Goal: Navigation & Orientation: Find specific page/section

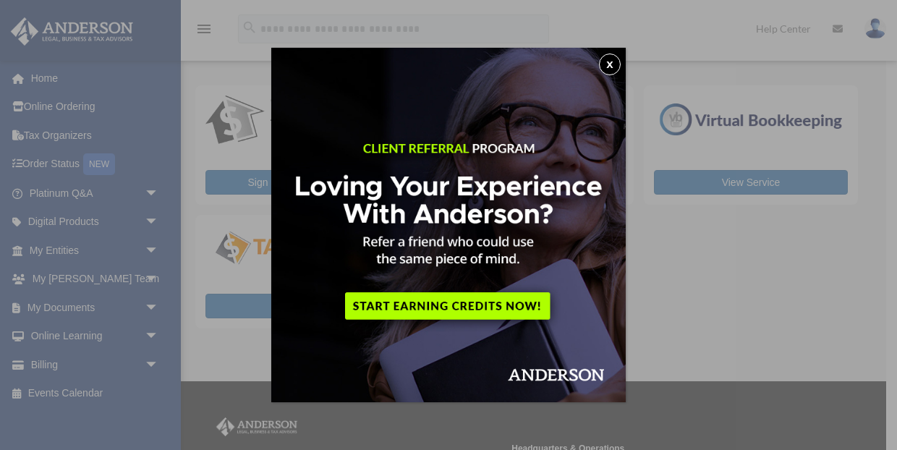
click at [606, 64] on button "x" at bounding box center [610, 65] width 22 height 22
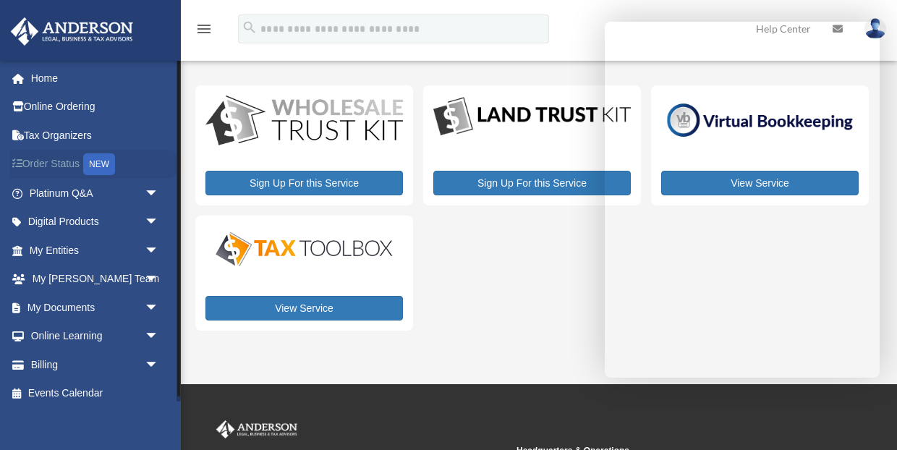
click at [48, 161] on link "Order Status NEW" at bounding box center [95, 165] width 171 height 30
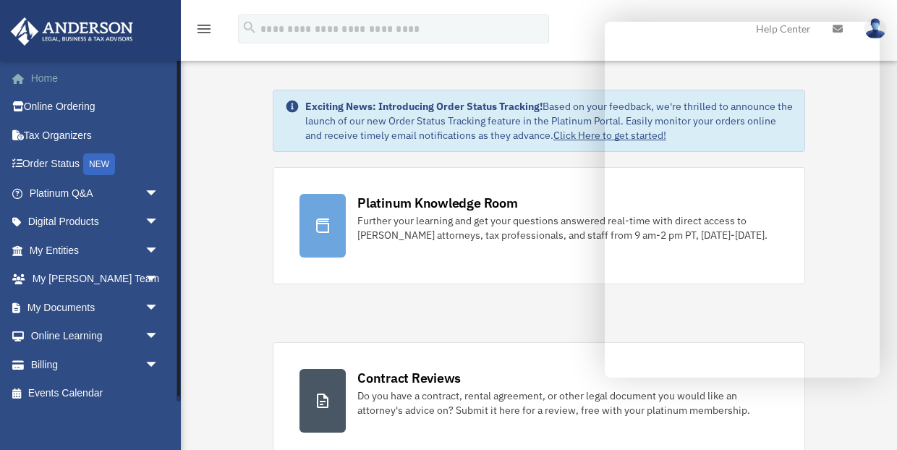
click at [41, 72] on link "Home" at bounding box center [95, 78] width 171 height 29
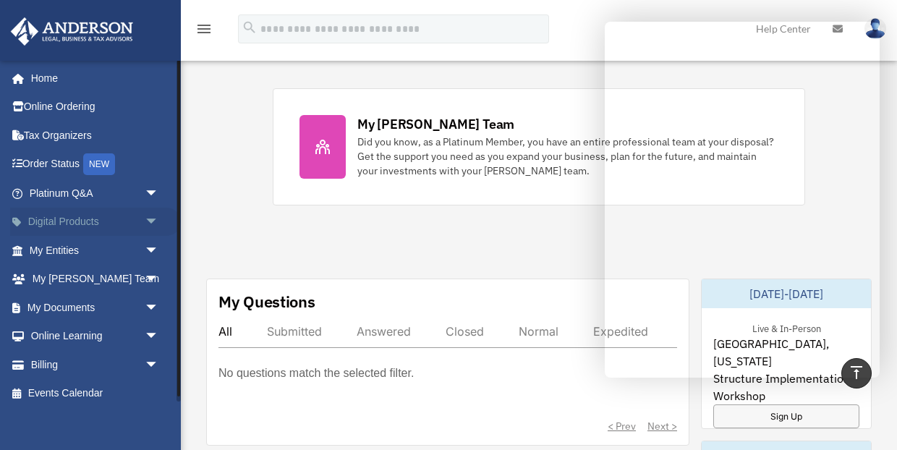
click at [154, 222] on span "arrow_drop_down" at bounding box center [159, 223] width 29 height 30
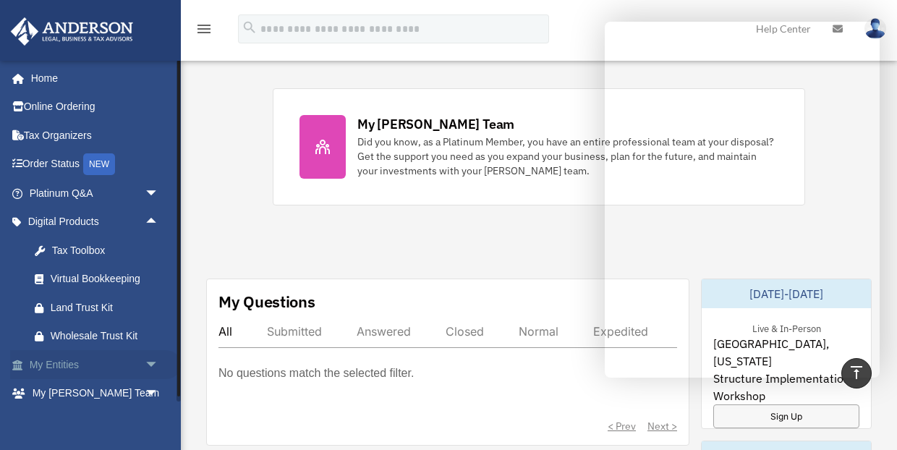
click at [150, 357] on span "arrow_drop_down" at bounding box center [159, 365] width 29 height 30
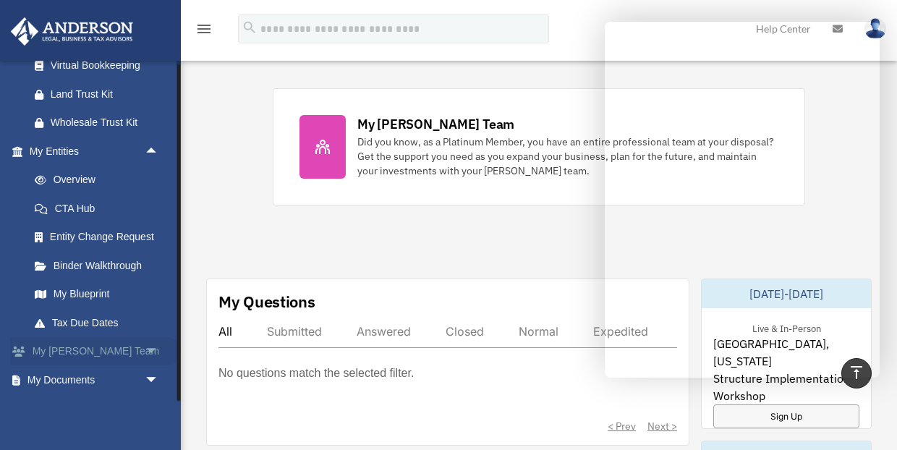
scroll to position [255, 0]
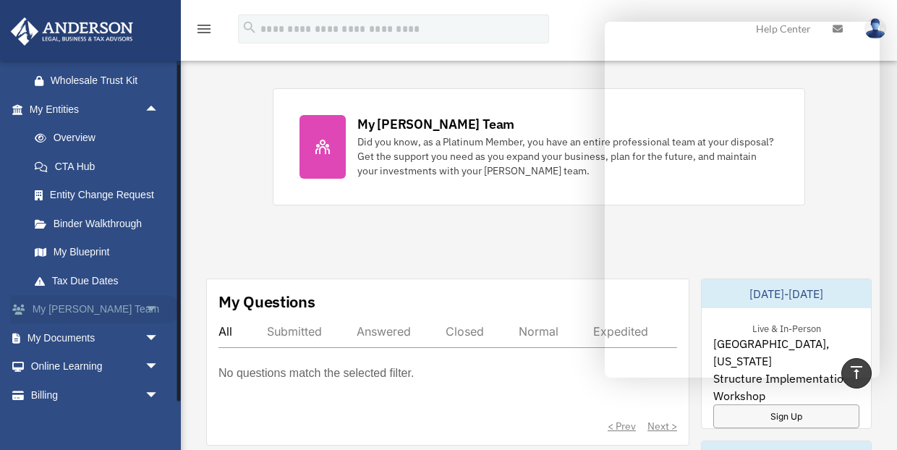
click at [153, 303] on span "arrow_drop_down" at bounding box center [159, 310] width 29 height 30
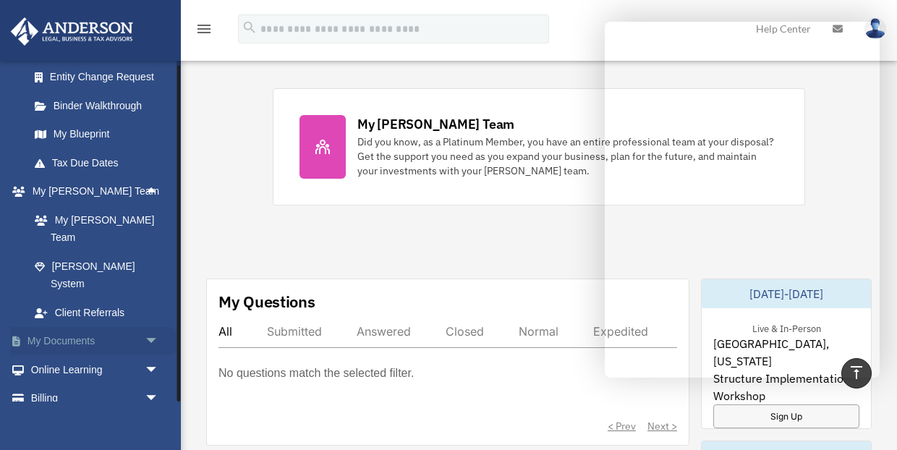
scroll to position [372, 0]
click at [153, 329] on span "arrow_drop_down" at bounding box center [159, 344] width 29 height 30
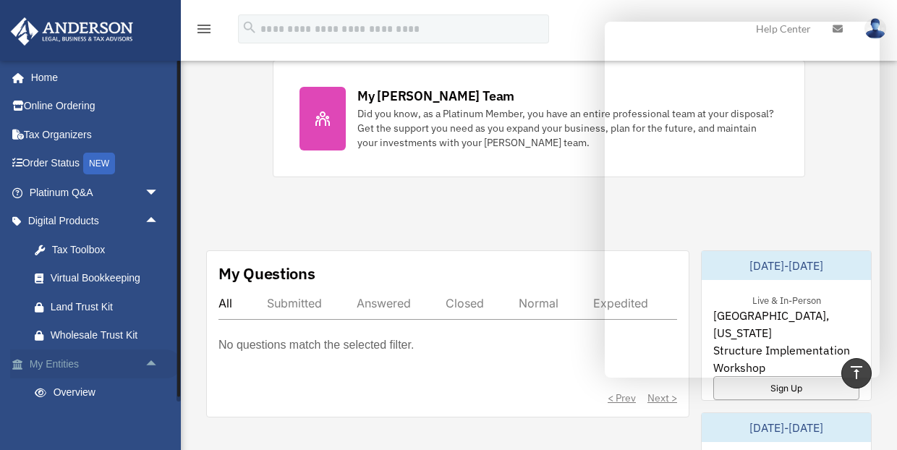
scroll to position [0, 0]
click at [55, 130] on link "Tax Organizers" at bounding box center [95, 135] width 171 height 29
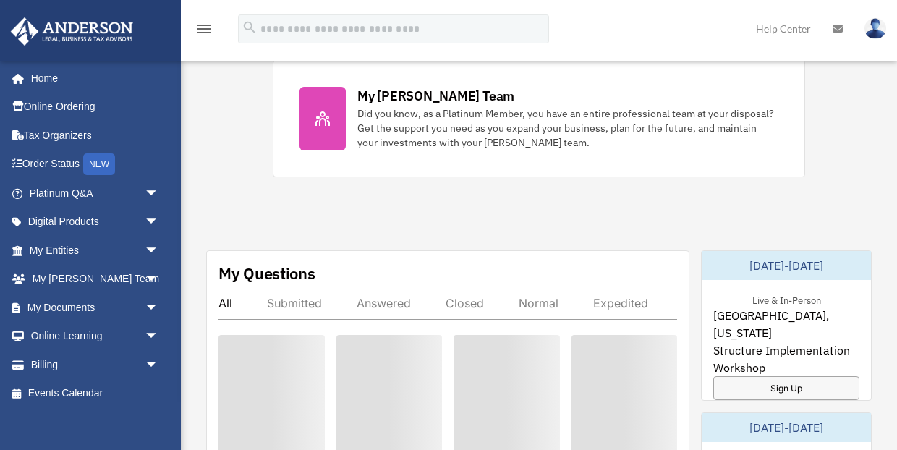
scroll to position [632, 0]
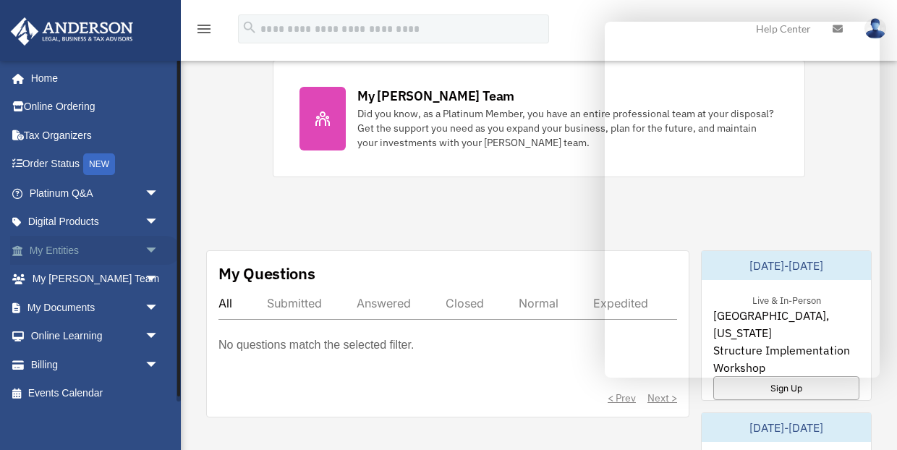
click at [147, 243] on span "arrow_drop_down" at bounding box center [159, 251] width 29 height 30
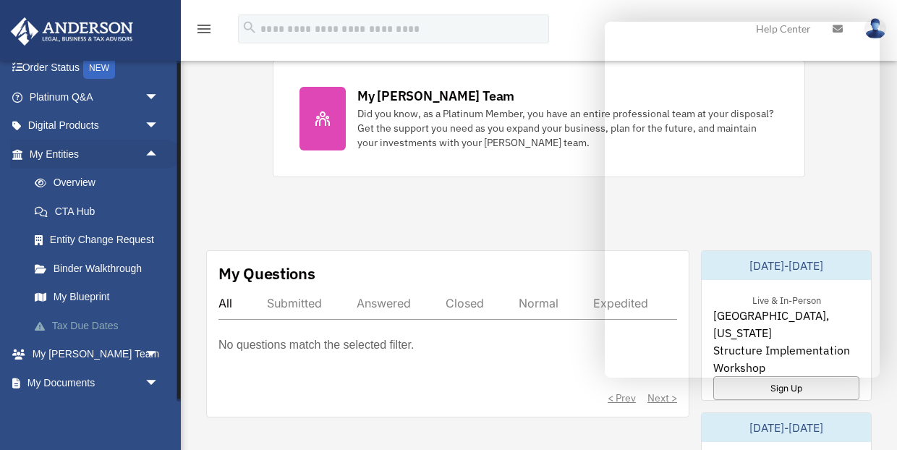
scroll to position [102, 0]
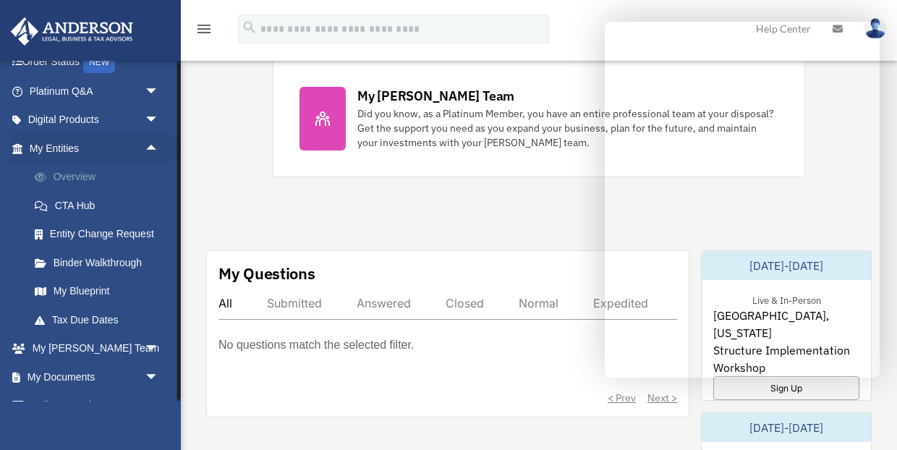
click at [80, 174] on link "Overview" at bounding box center [100, 177] width 161 height 29
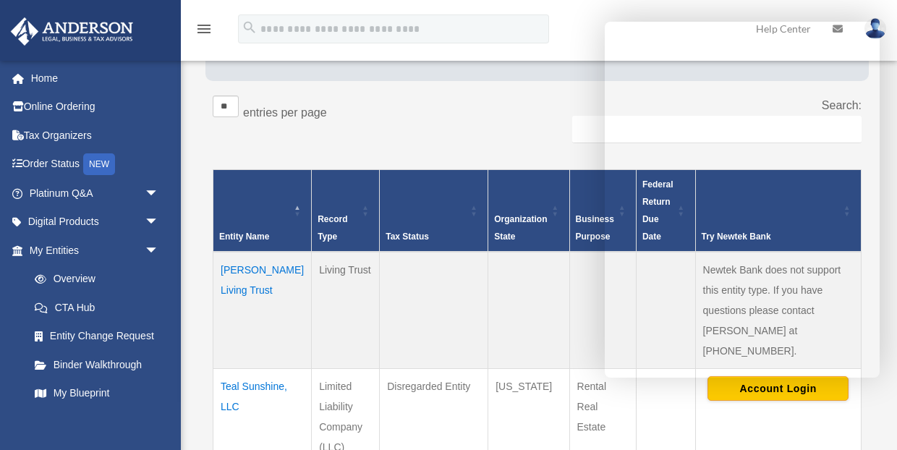
scroll to position [207, 0]
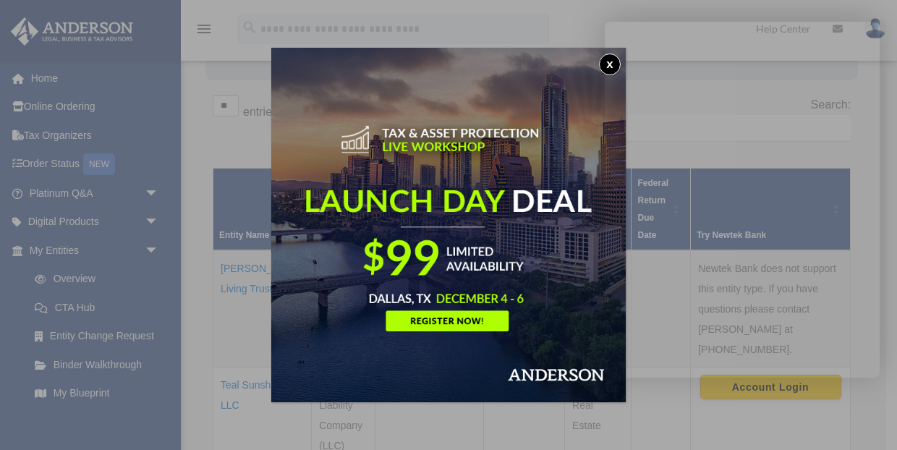
click at [200, 150] on div "x" at bounding box center [448, 225] width 897 height 450
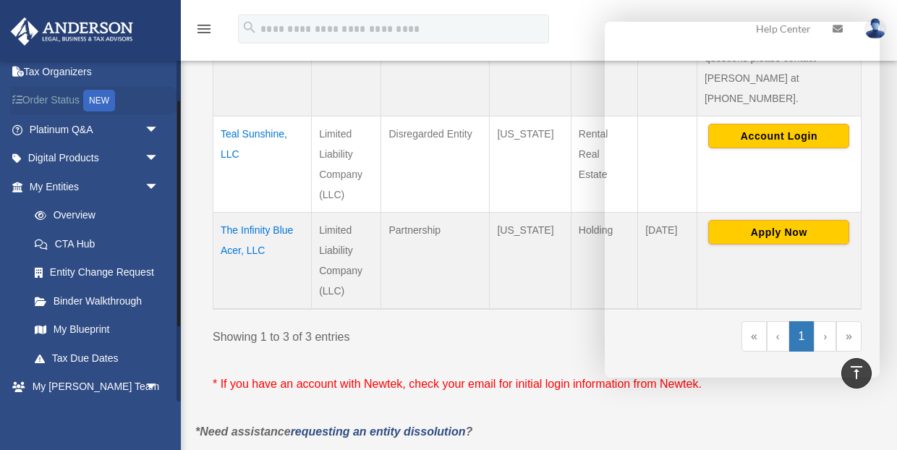
scroll to position [67, 0]
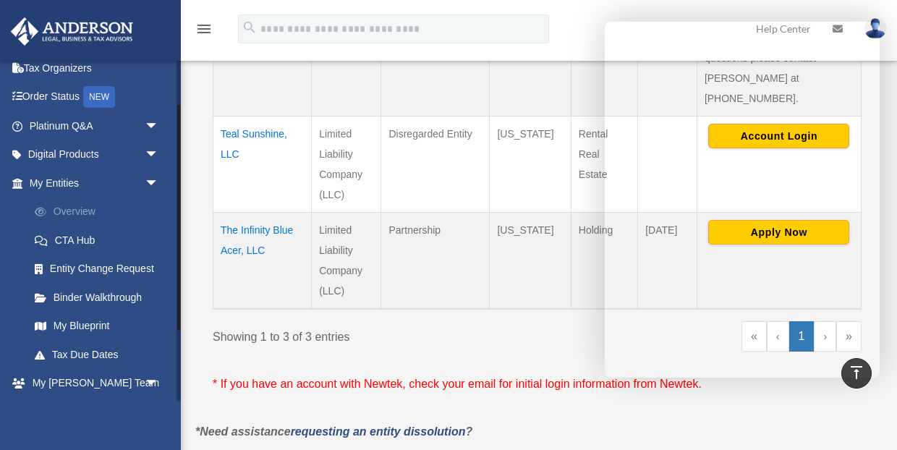
click at [75, 210] on link "Overview" at bounding box center [100, 212] width 161 height 29
click at [90, 322] on link "My Blueprint" at bounding box center [100, 326] width 161 height 29
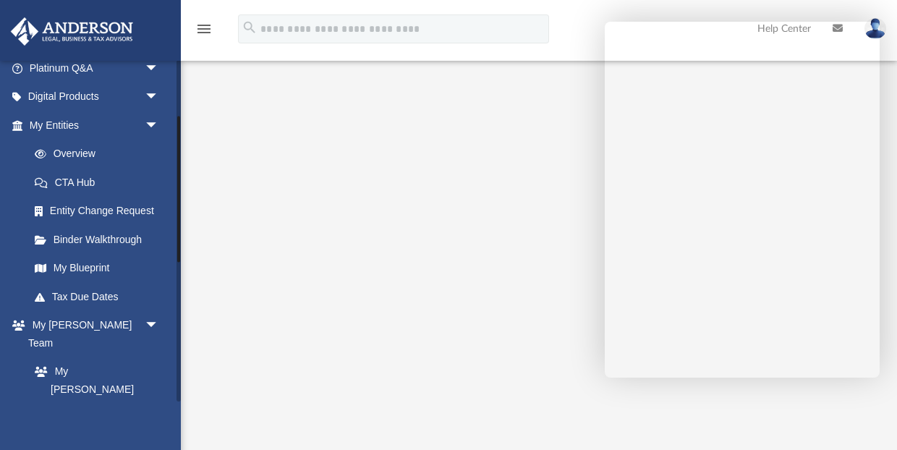
scroll to position [117, 0]
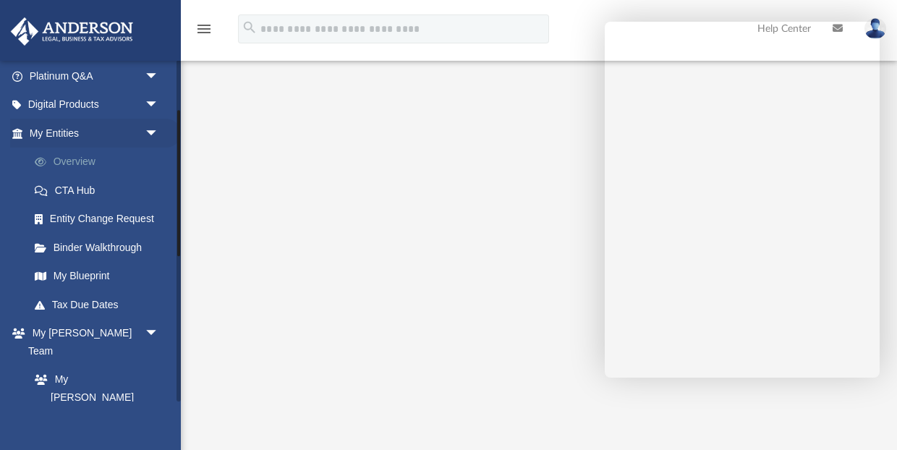
click at [76, 157] on link "Overview" at bounding box center [100, 162] width 161 height 29
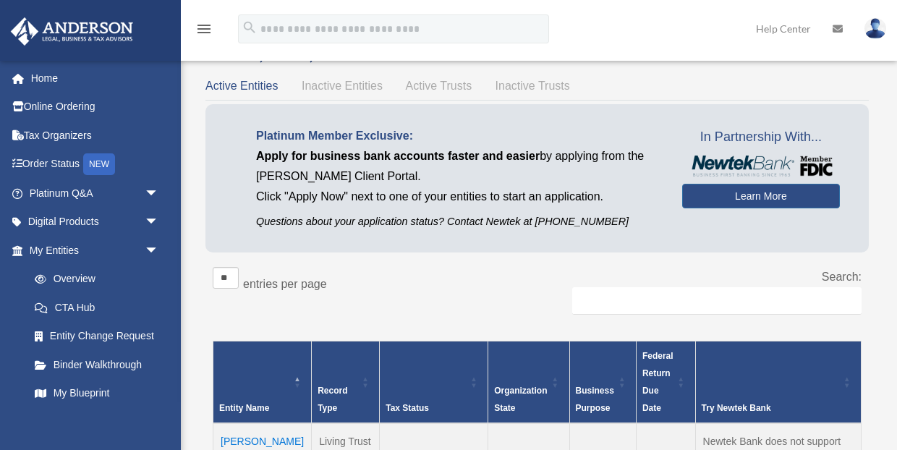
scroll to position [35, 0]
click at [45, 82] on link "Home" at bounding box center [95, 78] width 171 height 29
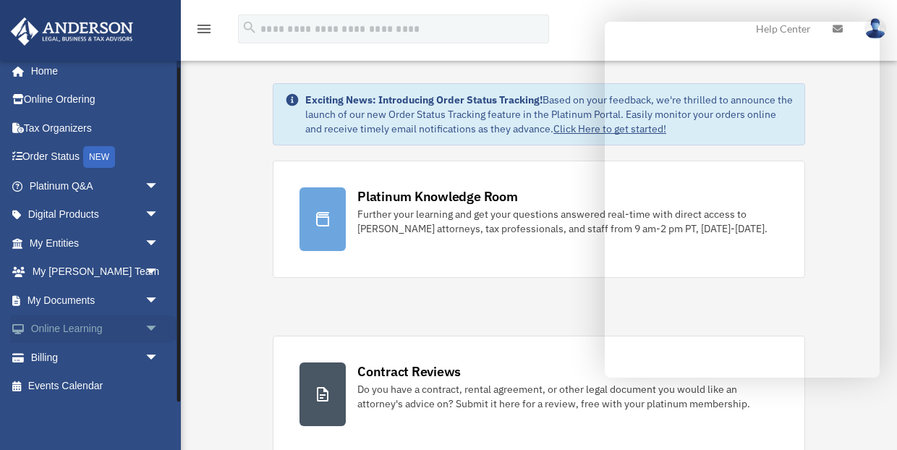
scroll to position [5, 0]
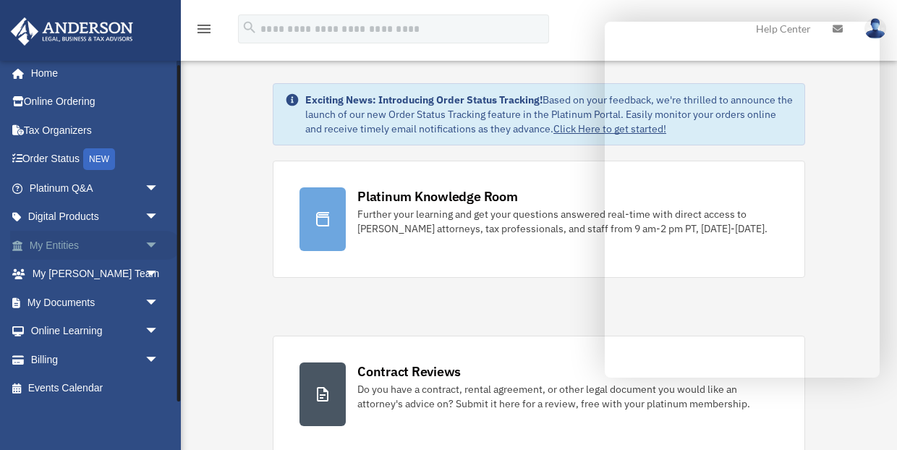
click at [153, 241] on span "arrow_drop_down" at bounding box center [159, 246] width 29 height 30
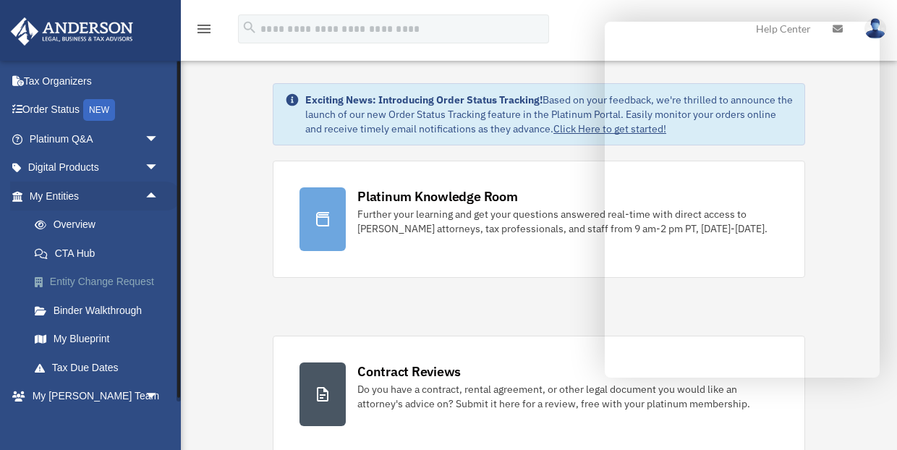
scroll to position [60, 0]
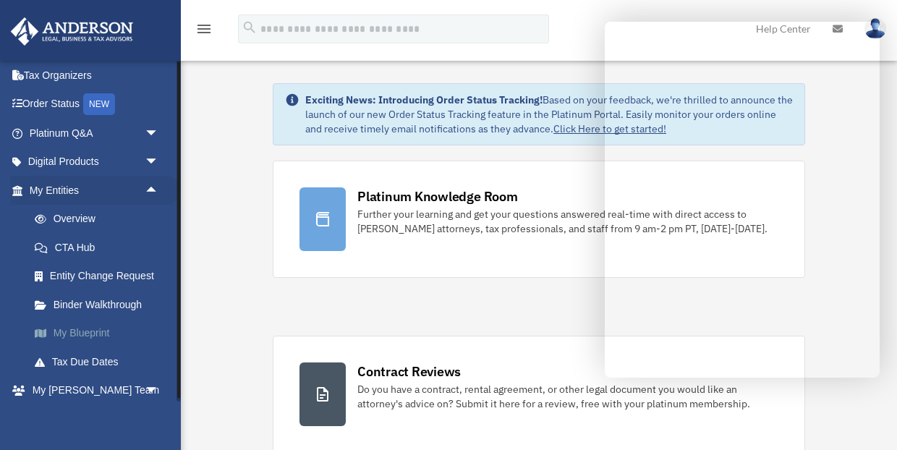
click at [93, 327] on link "My Blueprint" at bounding box center [100, 333] width 161 height 29
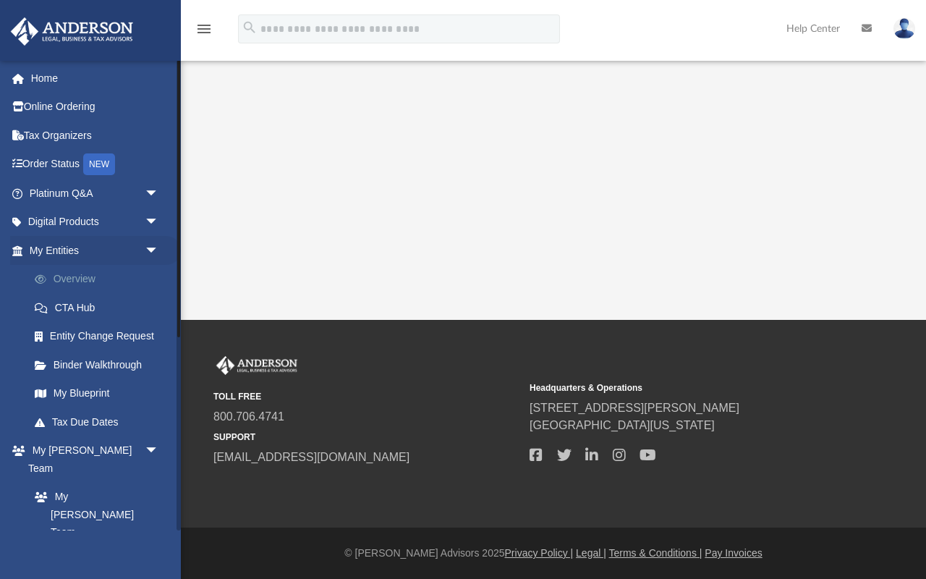
scroll to position [378, 0]
click at [87, 389] on link "My Blueprint" at bounding box center [100, 393] width 161 height 29
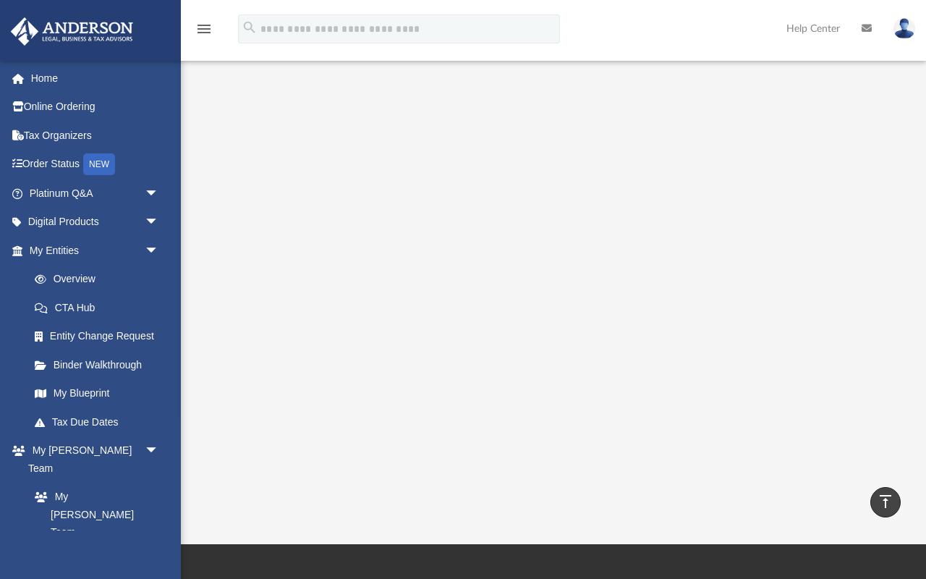
scroll to position [152, 0]
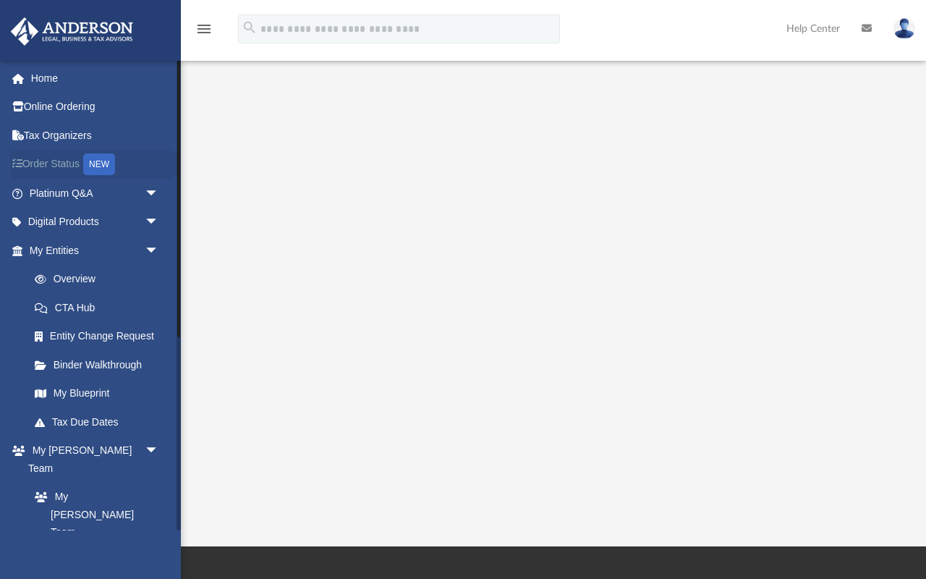
click at [56, 156] on link "Order Status NEW" at bounding box center [95, 165] width 171 height 30
